Goal: Check status: Check status

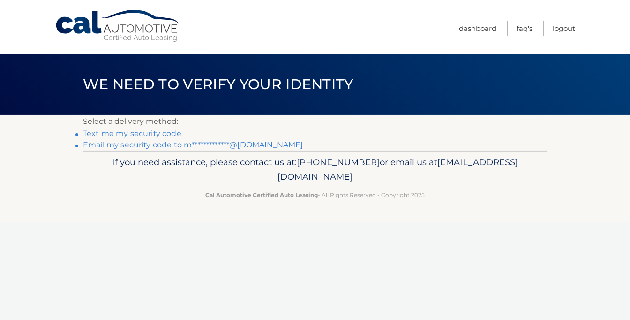
click at [137, 145] on link "**********" at bounding box center [193, 144] width 220 height 9
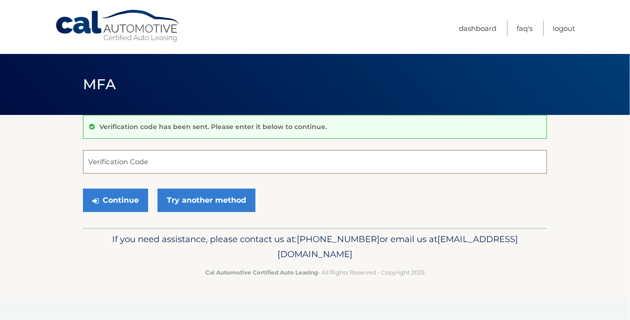
paste input "258820"
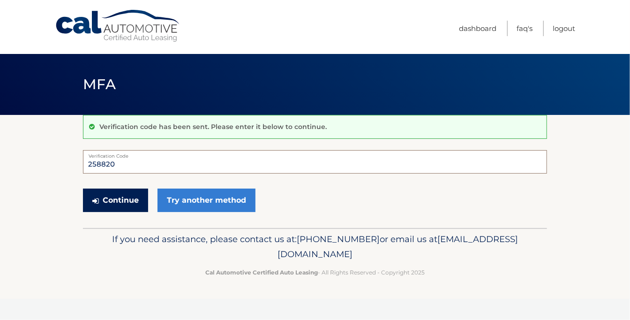
type input "258820"
click at [121, 202] on button "Continue" at bounding box center [115, 200] width 65 height 23
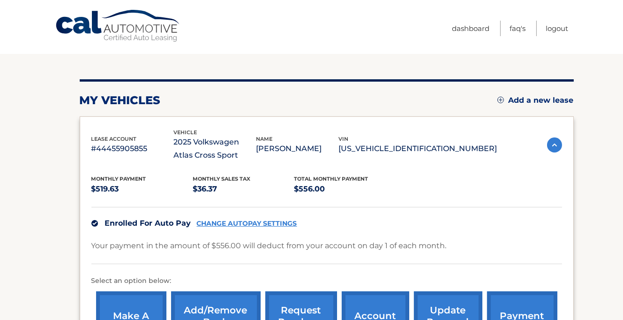
scroll to position [141, 0]
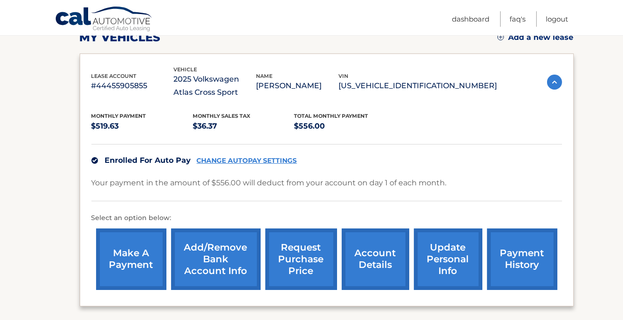
click at [497, 259] on link "payment history" at bounding box center [522, 258] width 70 height 61
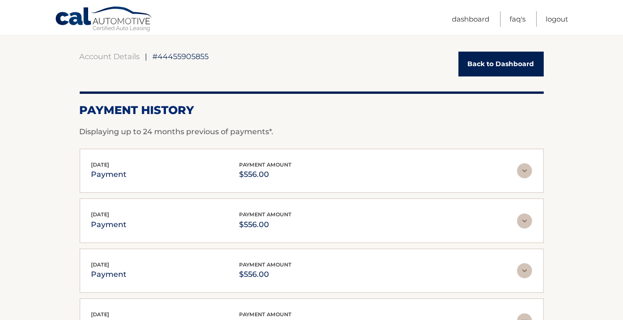
scroll to position [94, 0]
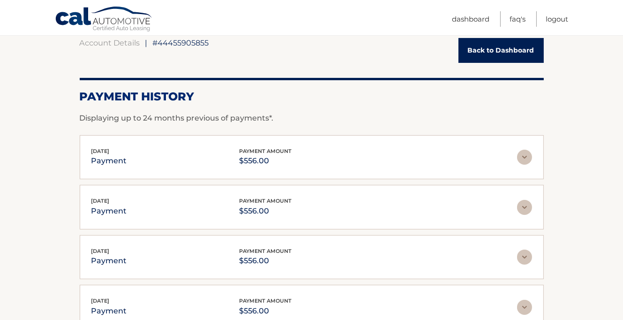
click at [523, 154] on img at bounding box center [524, 157] width 15 height 15
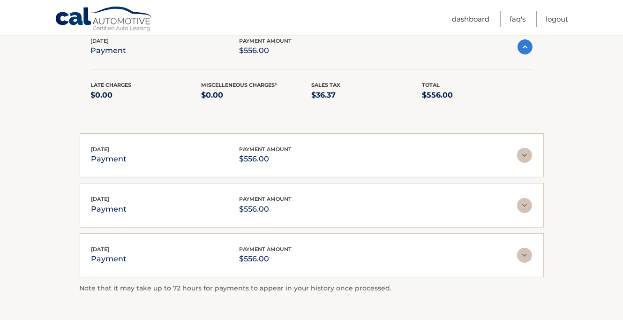
scroll to position [182, 0]
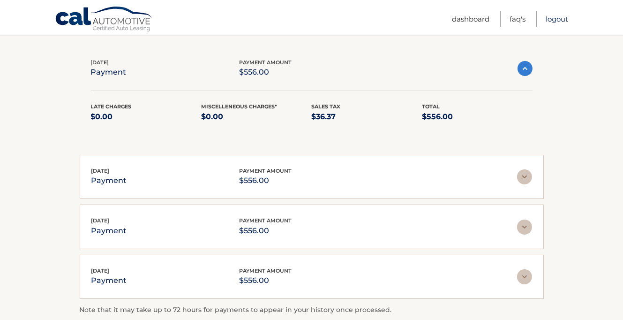
click at [559, 20] on link "Logout" at bounding box center [557, 18] width 23 height 15
